Goal: Information Seeking & Learning: Learn about a topic

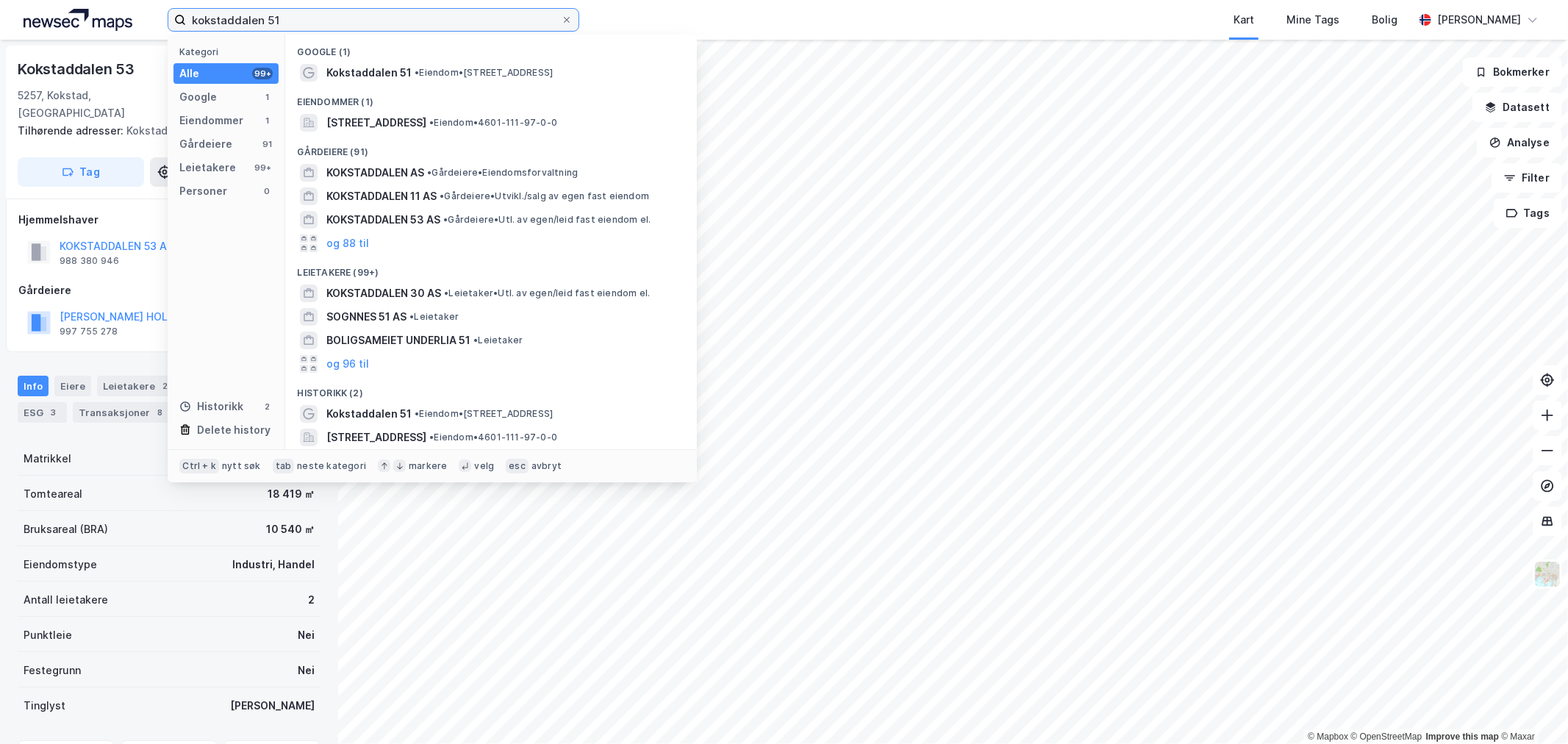
click at [387, 23] on input "kokstaddalen 51" at bounding box center [373, 19] width 375 height 22
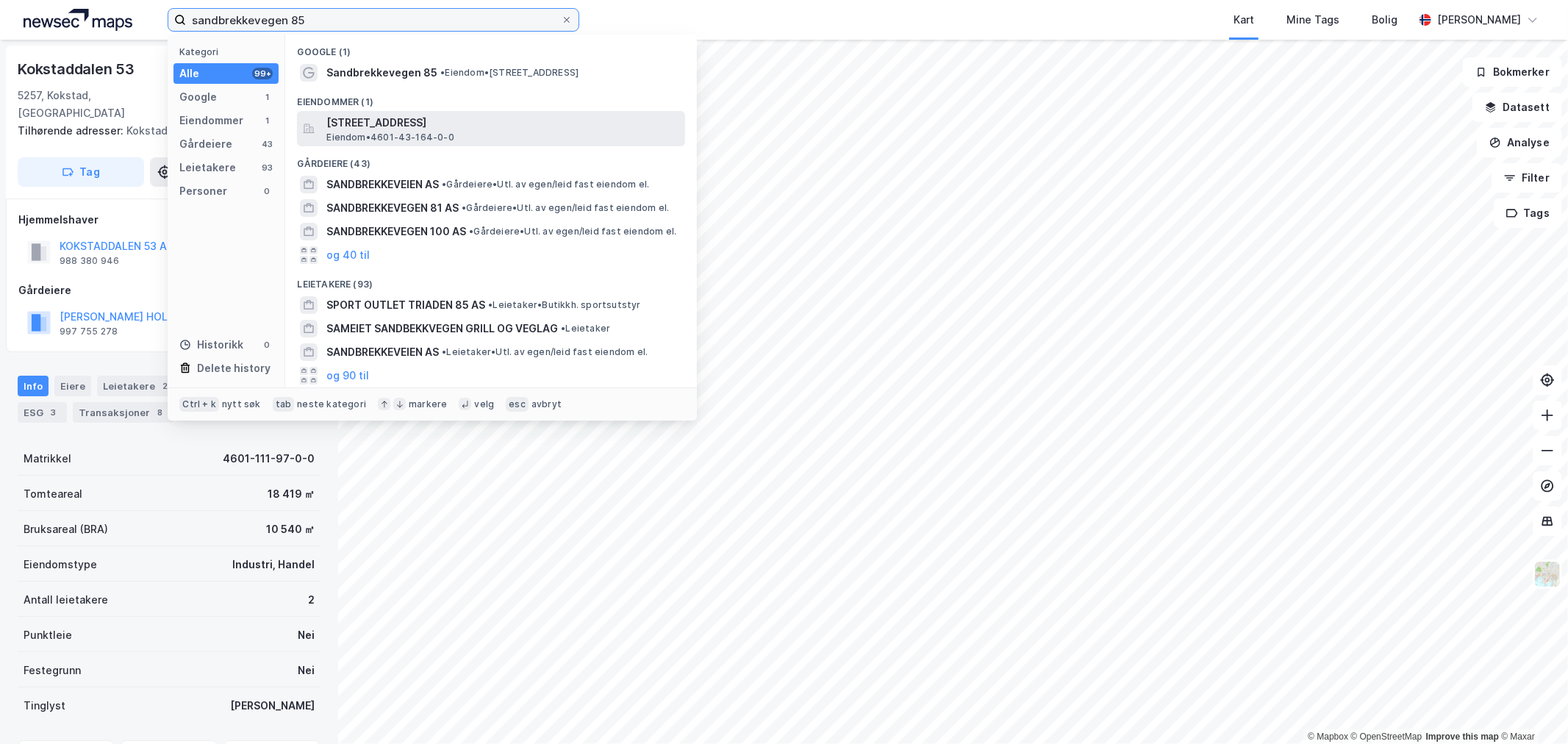
type input "sandbrekkevegen 85"
click at [429, 122] on span "[STREET_ADDRESS]" at bounding box center [503, 123] width 353 height 17
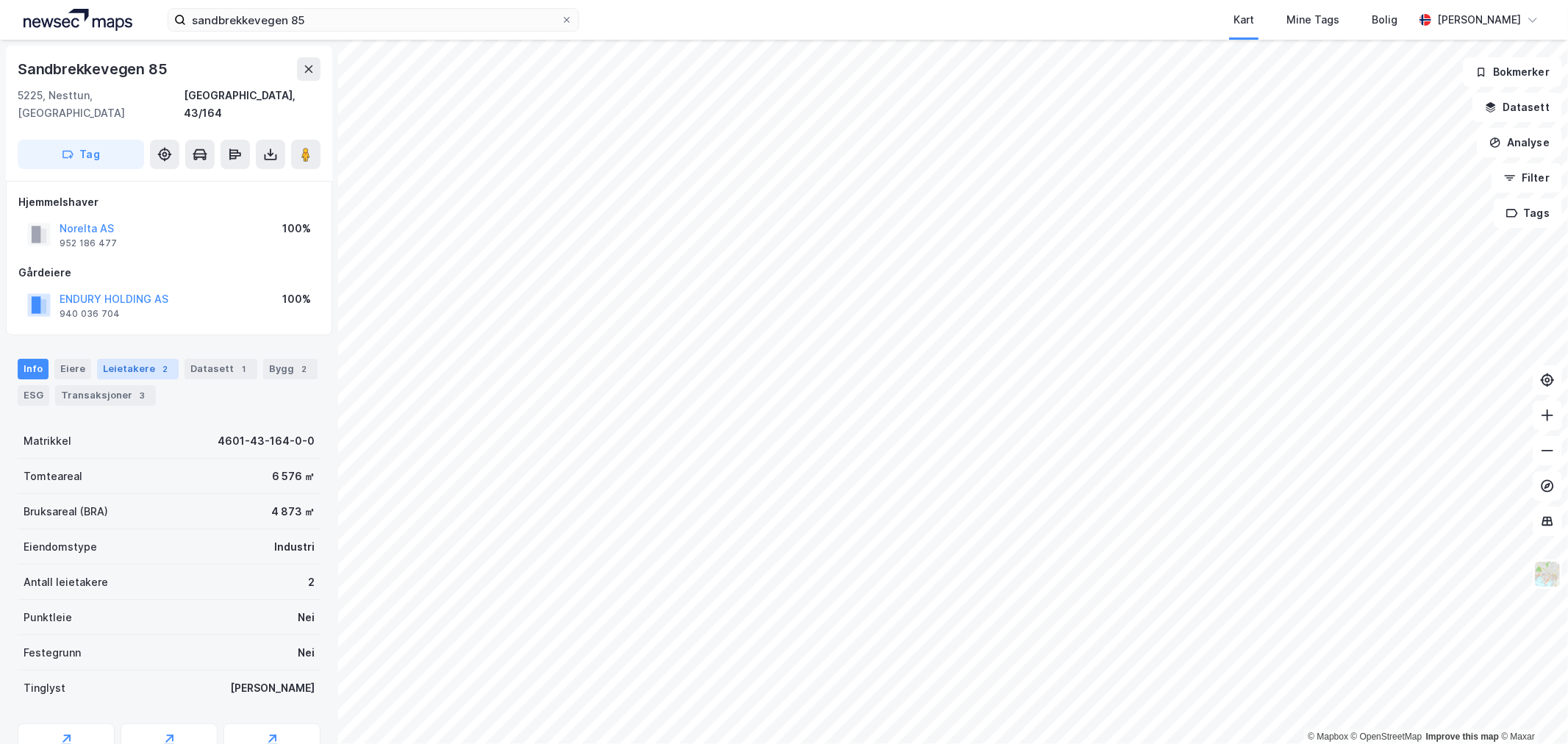
click at [128, 359] on div "Leietakere 2" at bounding box center [138, 369] width 82 height 20
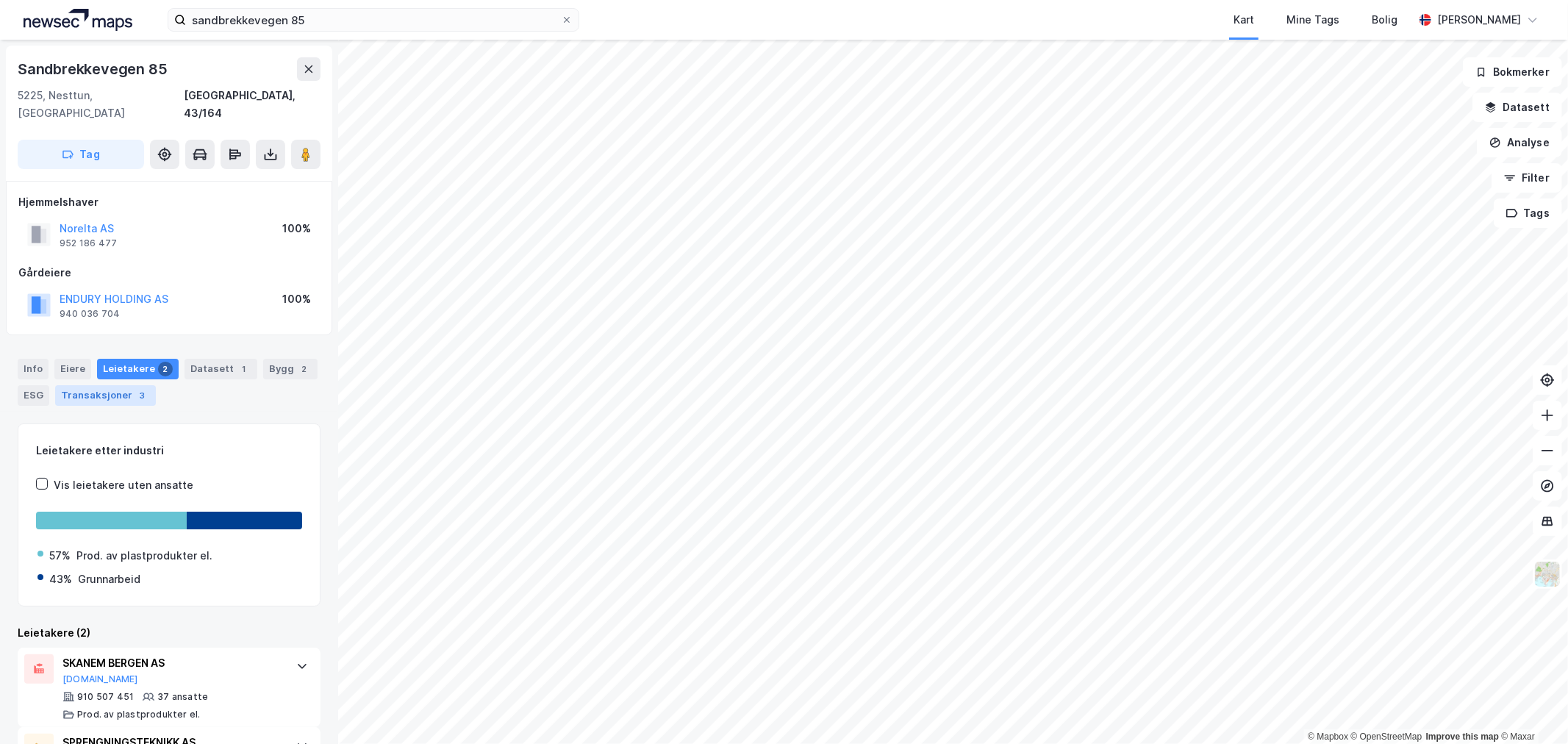
click at [128, 385] on div "Transaksjoner 3" at bounding box center [105, 395] width 100 height 20
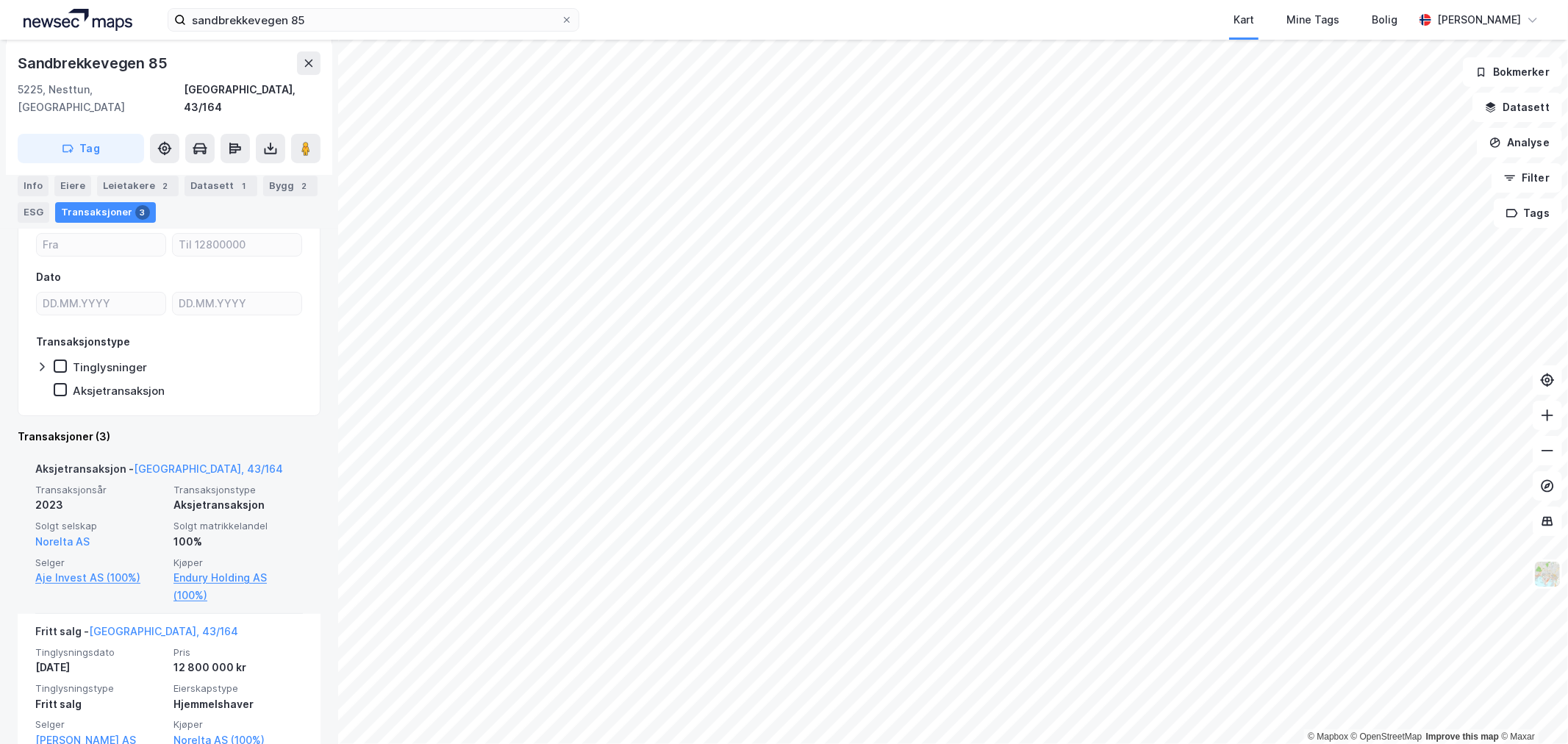
scroll to position [224, 0]
